Goal: Find specific page/section: Find specific page/section

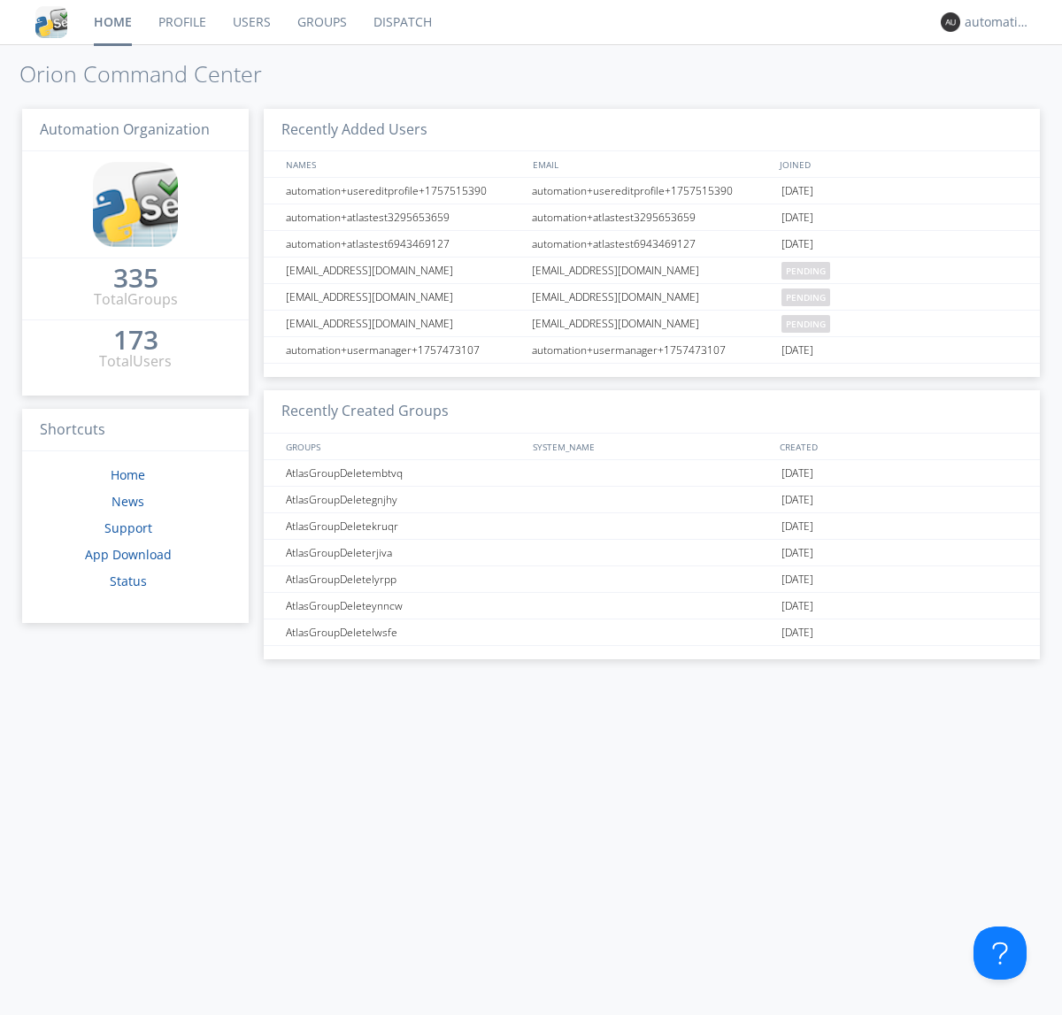
click at [401, 22] on link "Dispatch" at bounding box center [402, 22] width 85 height 44
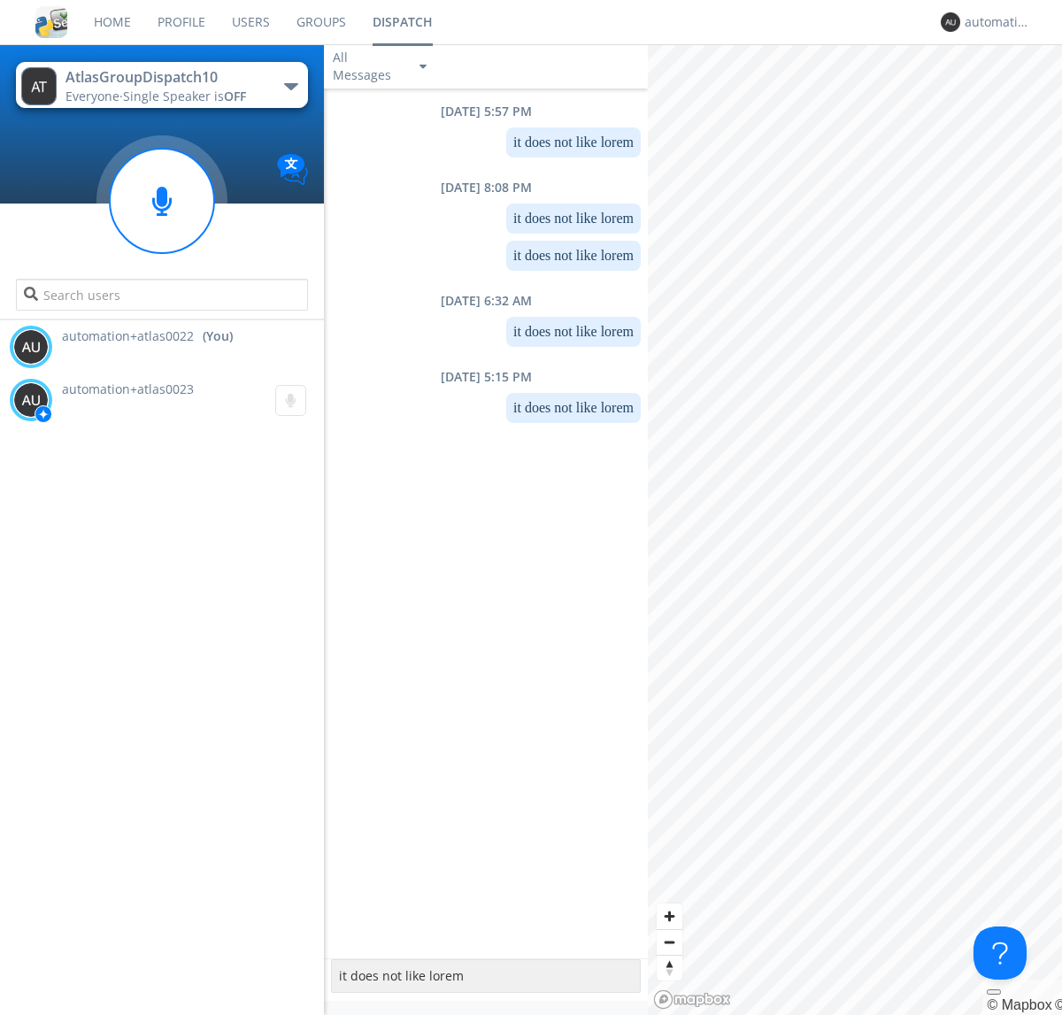
type textarea "it does not like lorem"
click at [993, 22] on div "automation+atlas0022" at bounding box center [998, 22] width 66 height 18
